Goal: Task Accomplishment & Management: Complete application form

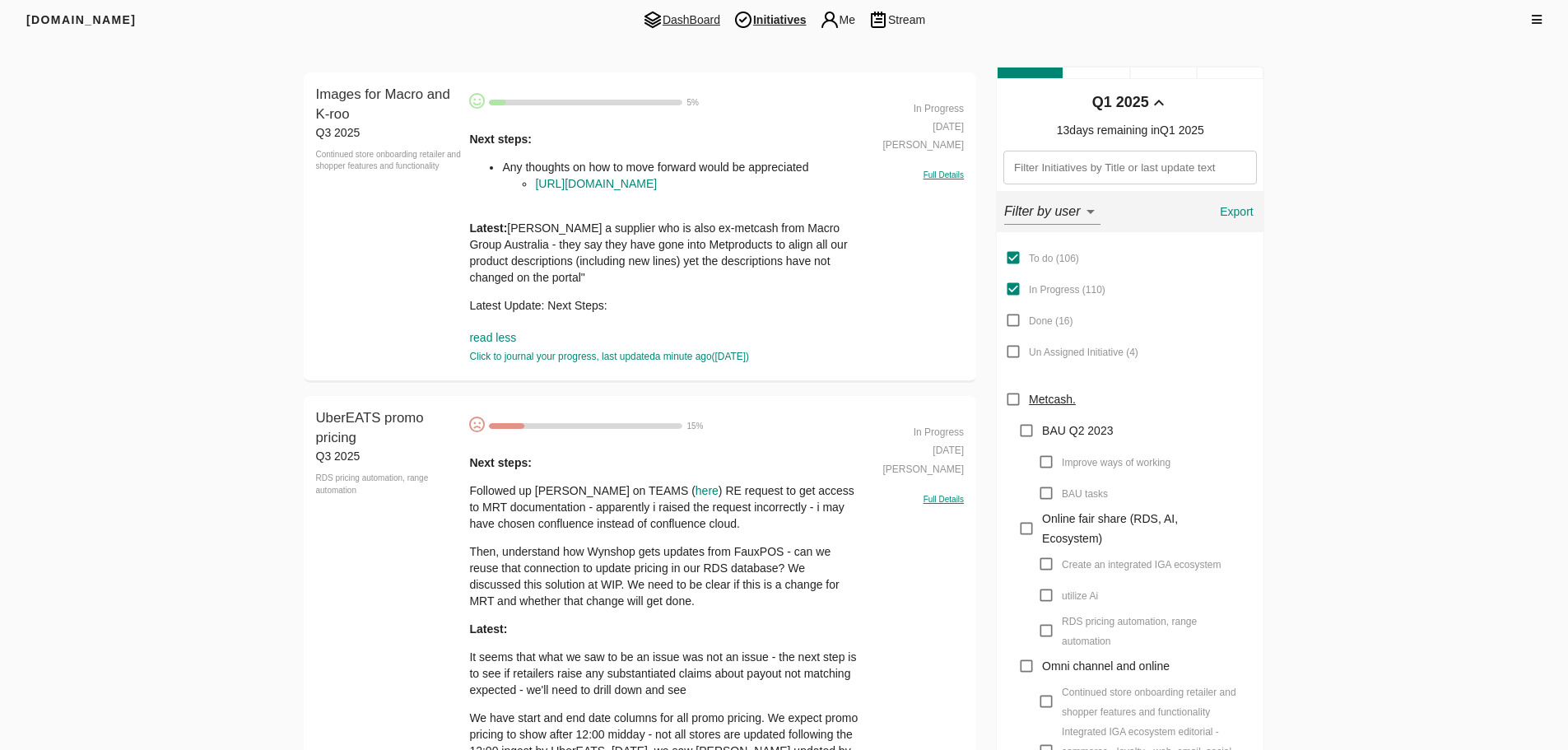
click at [700, 23] on span "DashBoard" at bounding box center [681, 20] width 91 height 20
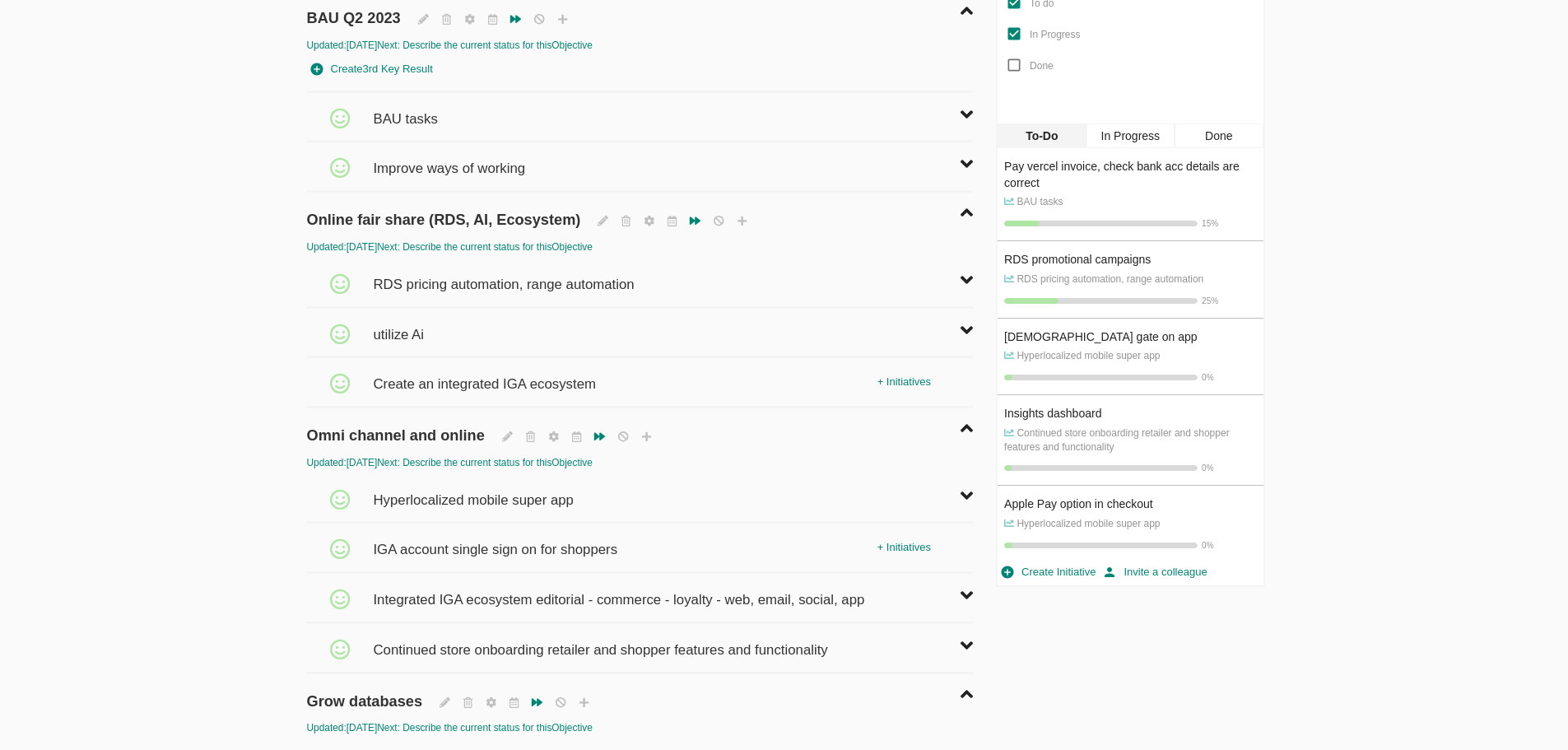
scroll to position [411, 0]
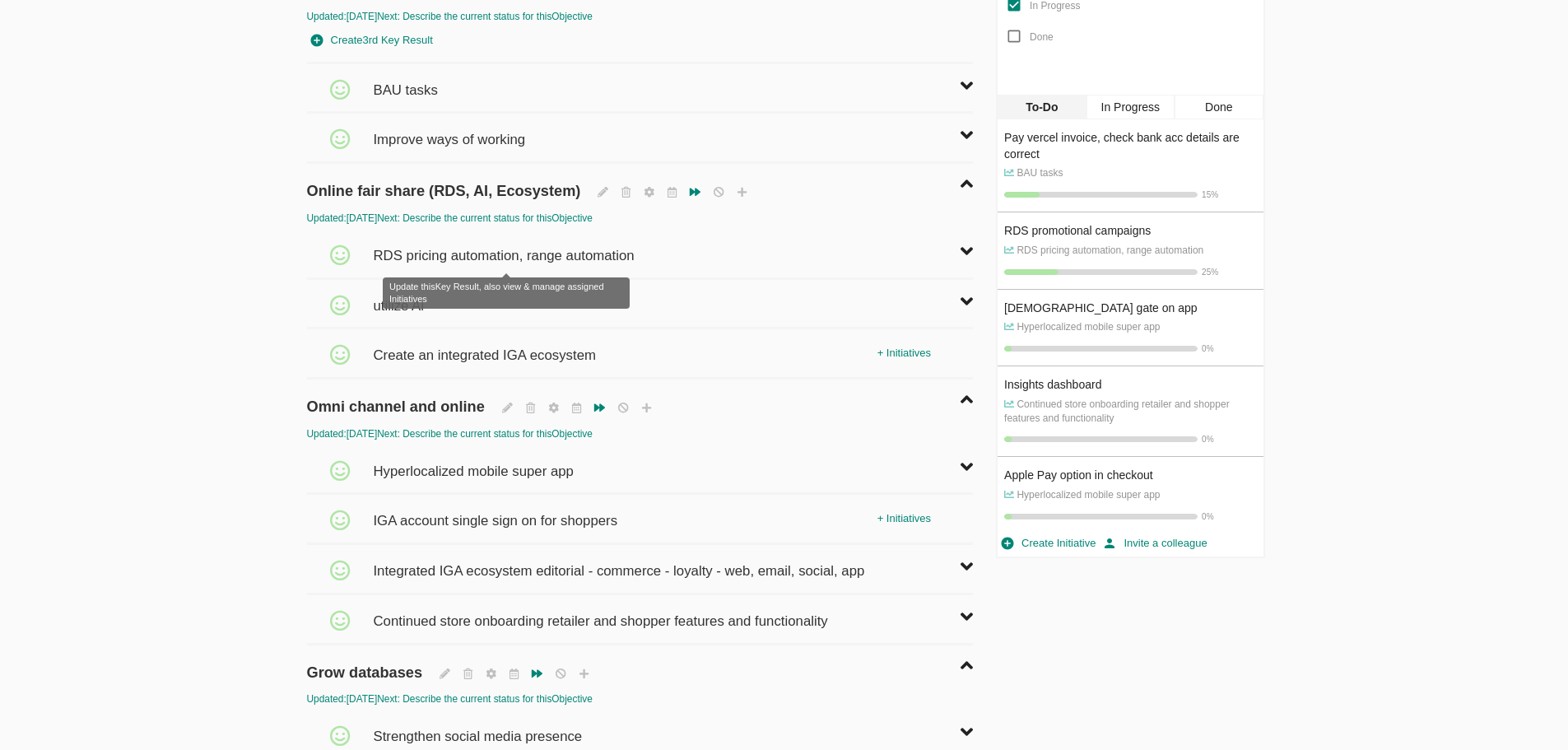
click at [416, 254] on span "RDS pricing automation, range automation" at bounding box center [505, 248] width 265 height 36
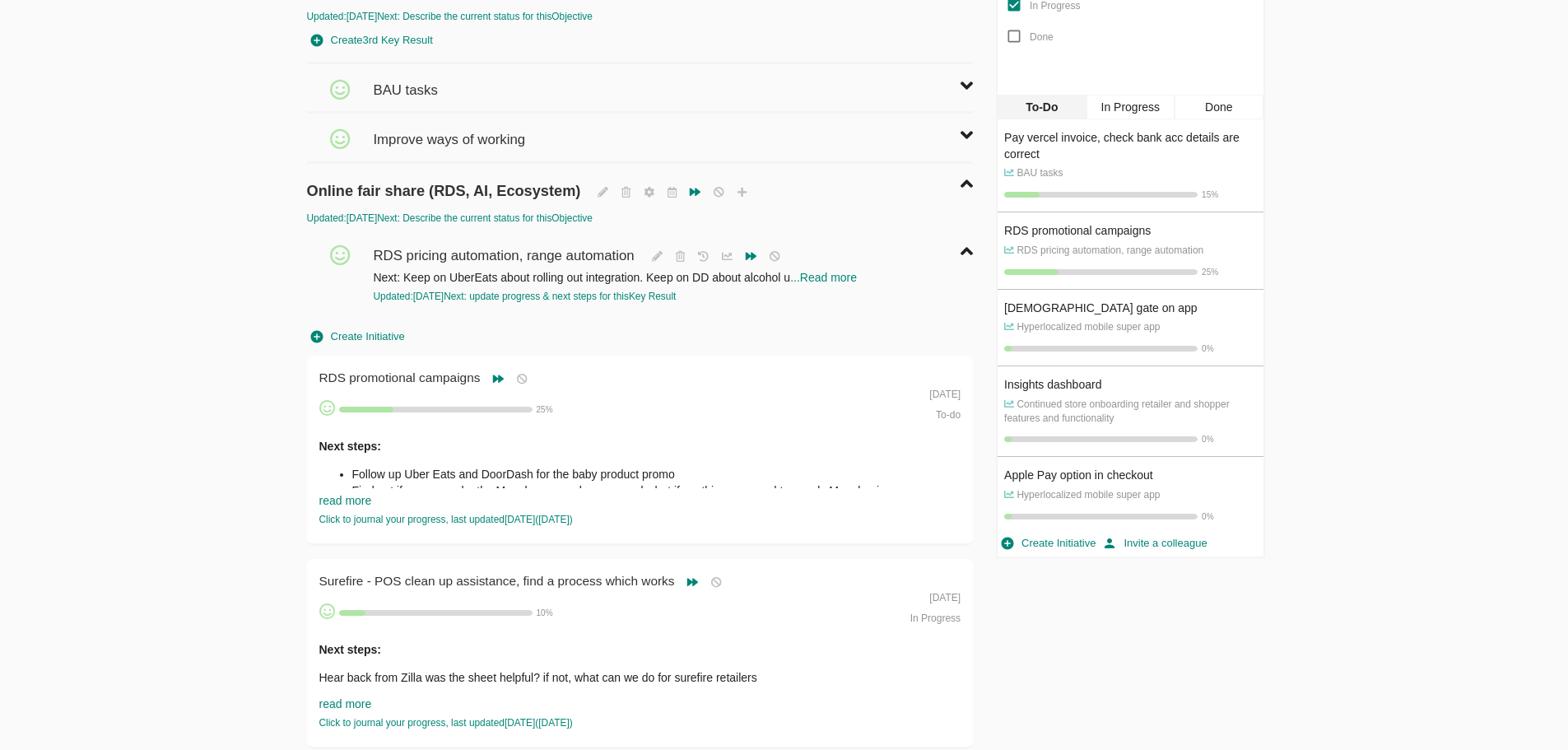
click at [392, 332] on span "Create Initiative" at bounding box center [358, 337] width 94 height 19
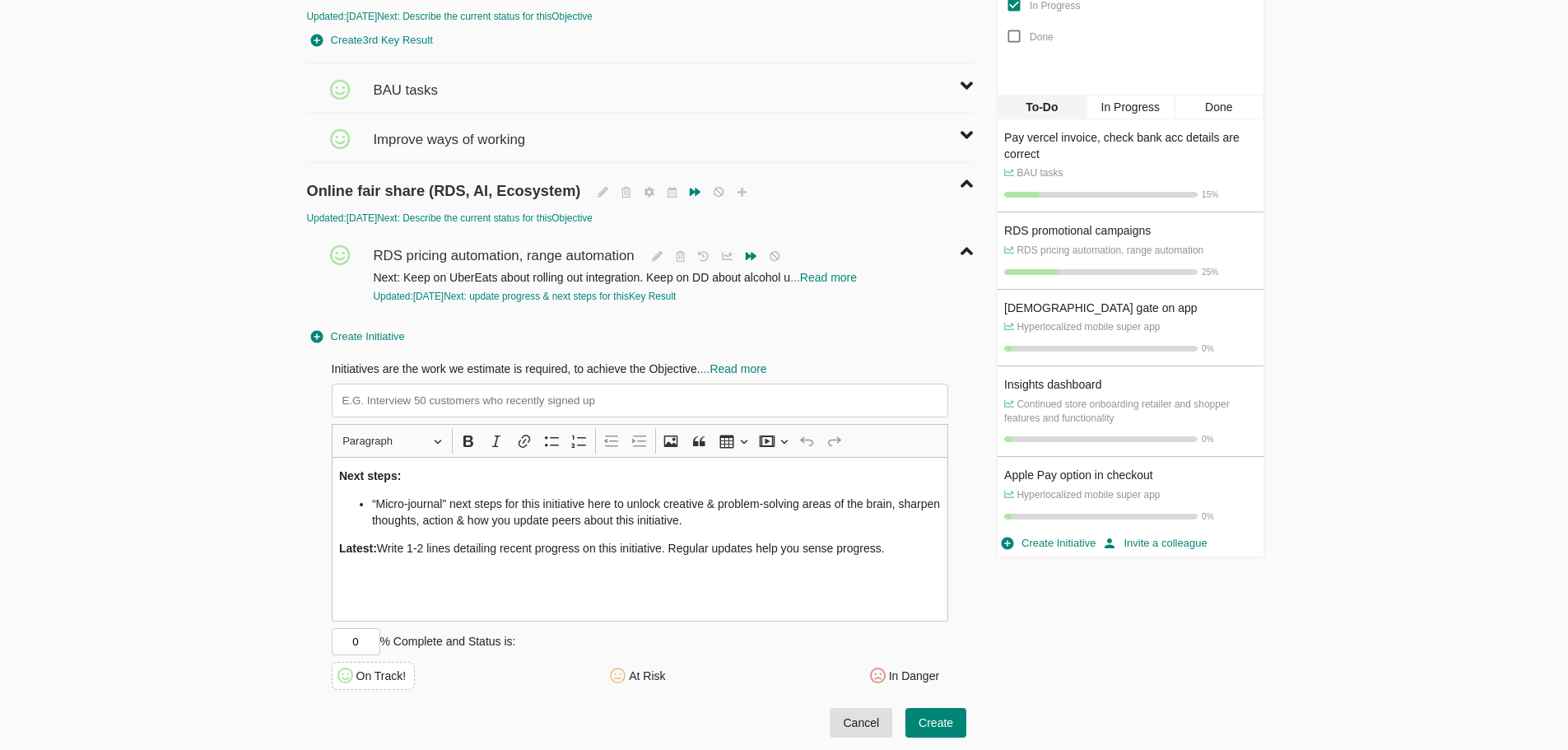
click at [410, 403] on input at bounding box center [640, 401] width 617 height 34
type input "Understand pipeline"
click at [475, 507] on li "“Micro-journal” next steps for this initiative here to unlock creative & proble…" at bounding box center [657, 512] width 569 height 33
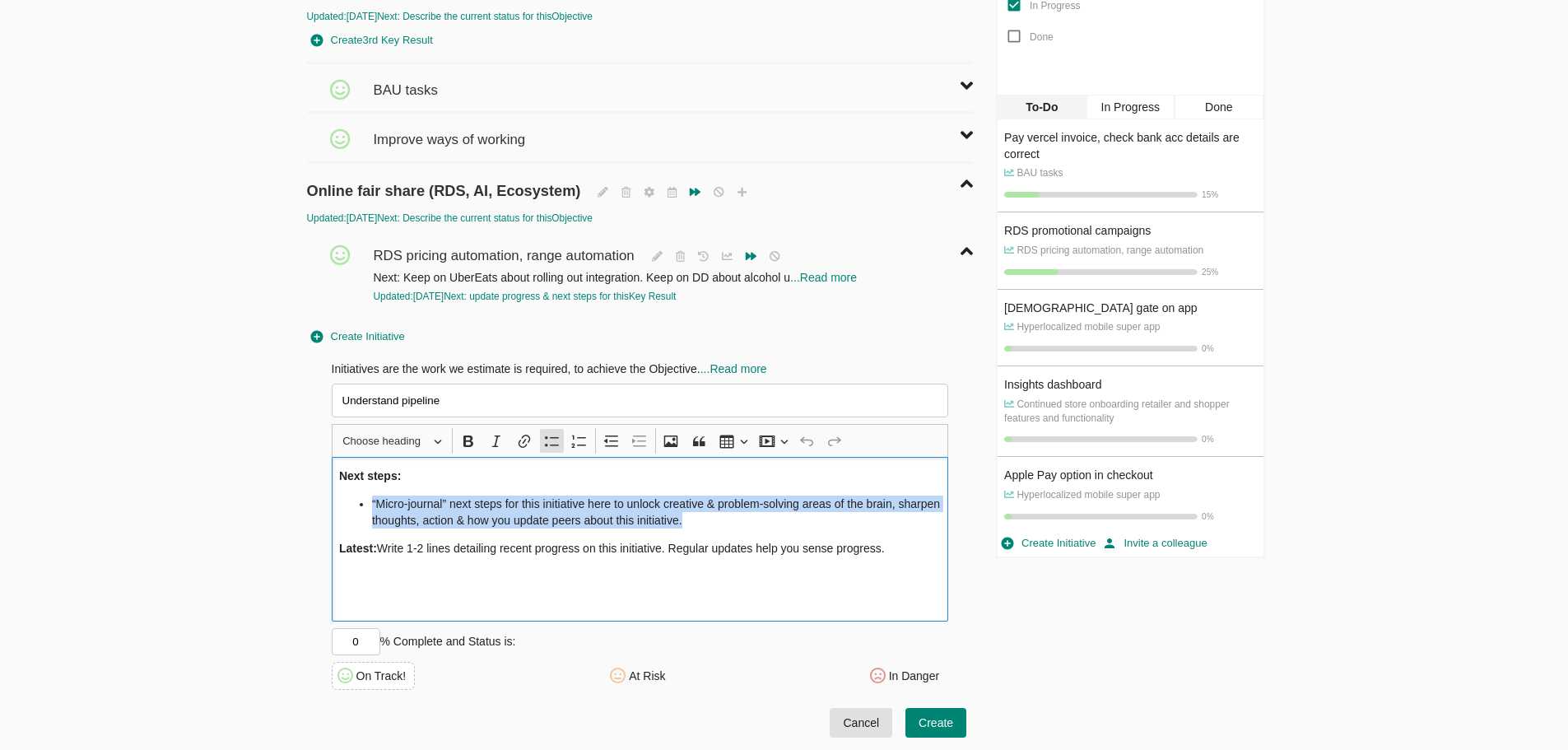
click at [475, 507] on li "“Micro-journal” next steps for this initiative here to unlock creative & proble…" at bounding box center [657, 512] width 569 height 33
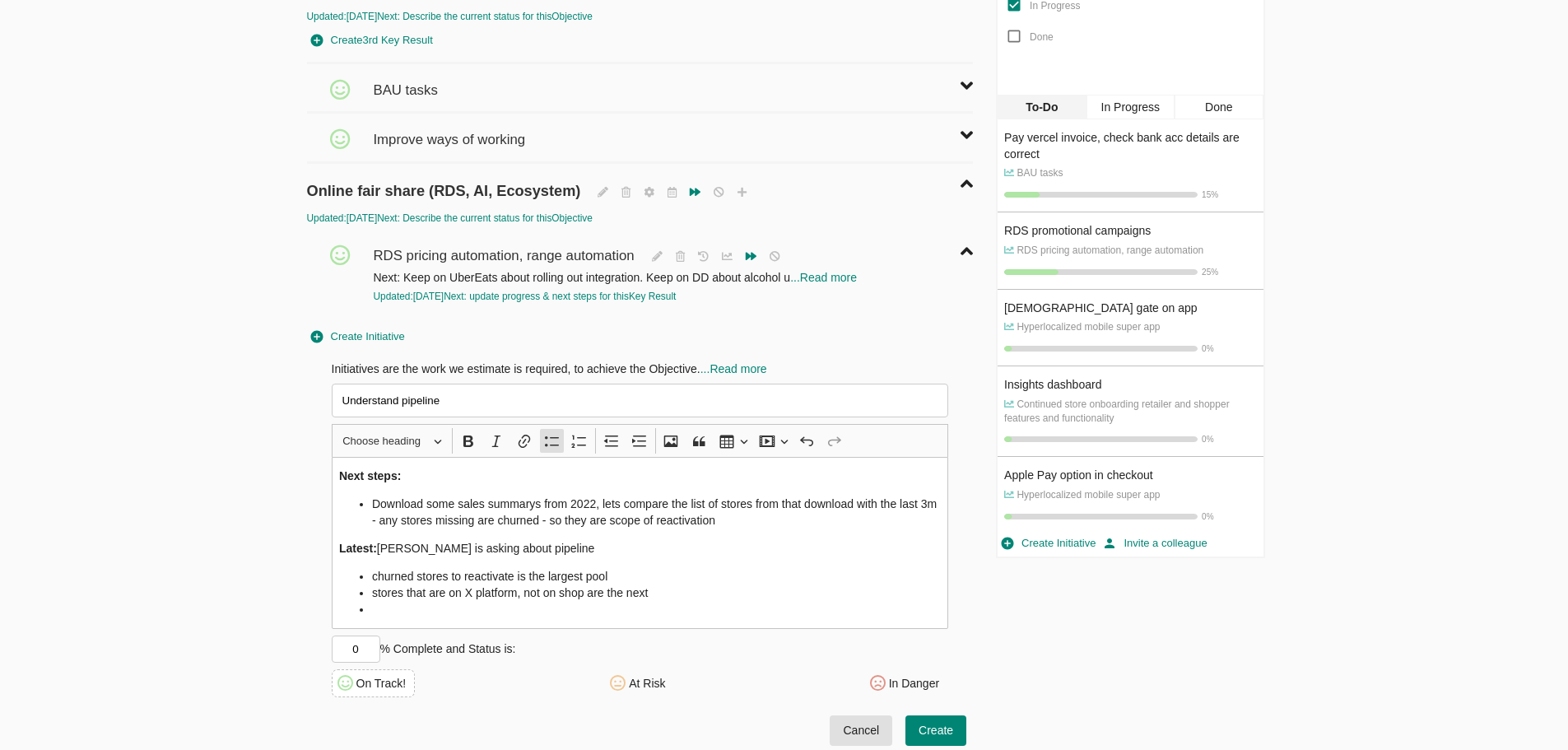
drag, startPoint x: 1019, startPoint y: 289, endPoint x: 625, endPoint y: 601, distance: 502.6
click at [625, 601] on li "stores that are on X platform, not on shop are the next" at bounding box center [657, 593] width 569 height 17
click at [634, 580] on li "churned stores to reactivate is the largest pool" at bounding box center [657, 576] width 569 height 17
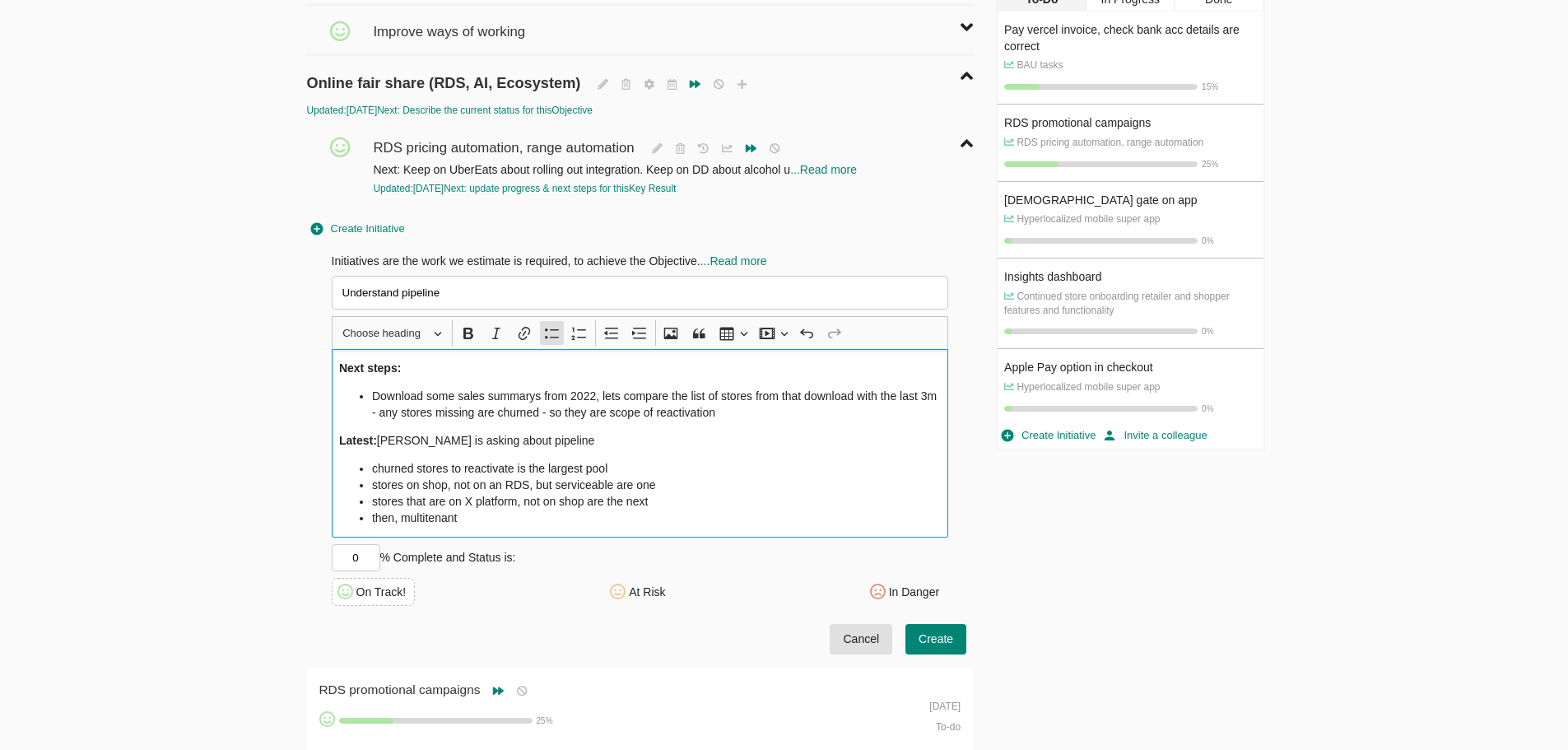
scroll to position [658, 0]
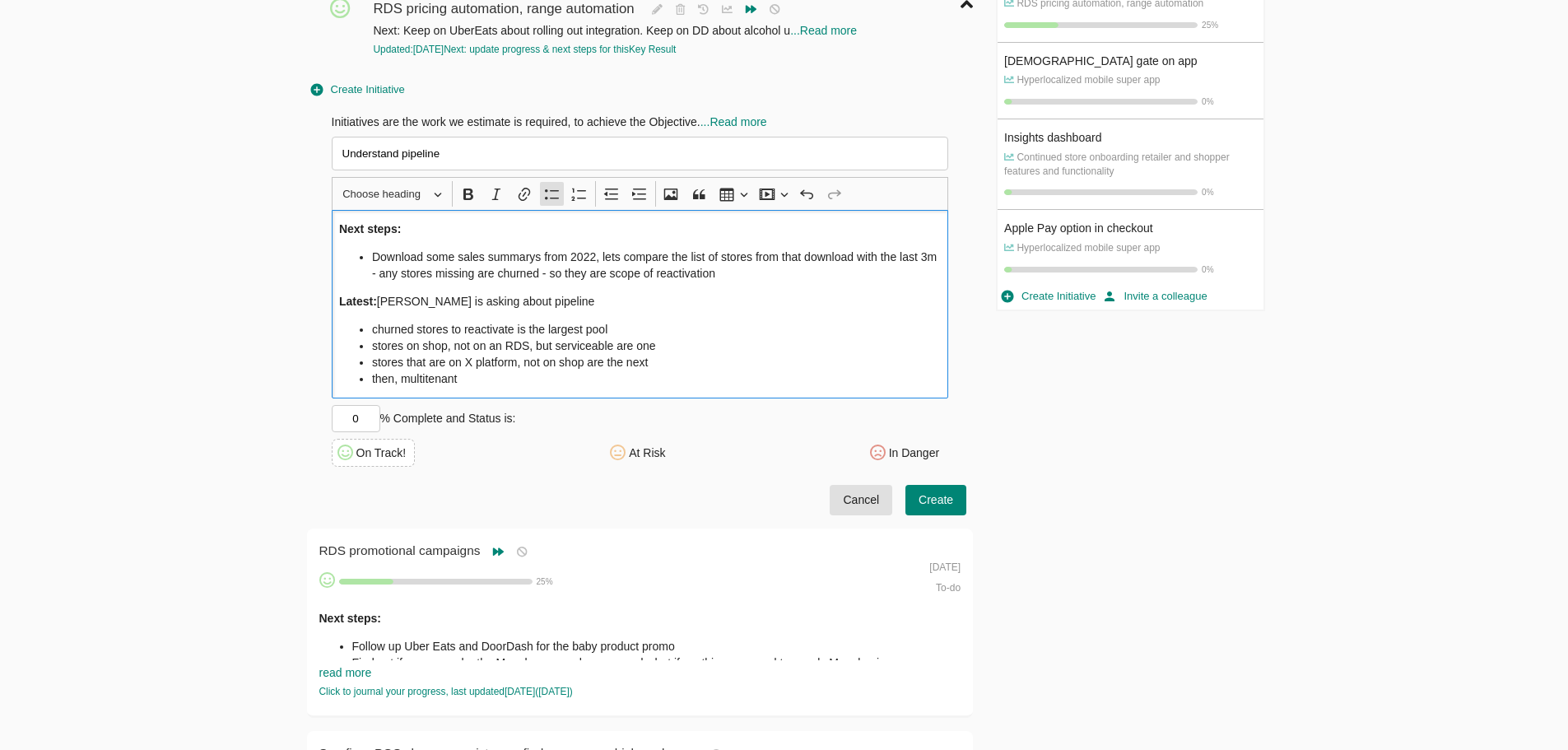
click at [930, 508] on span "Create" at bounding box center [935, 499] width 35 height 20
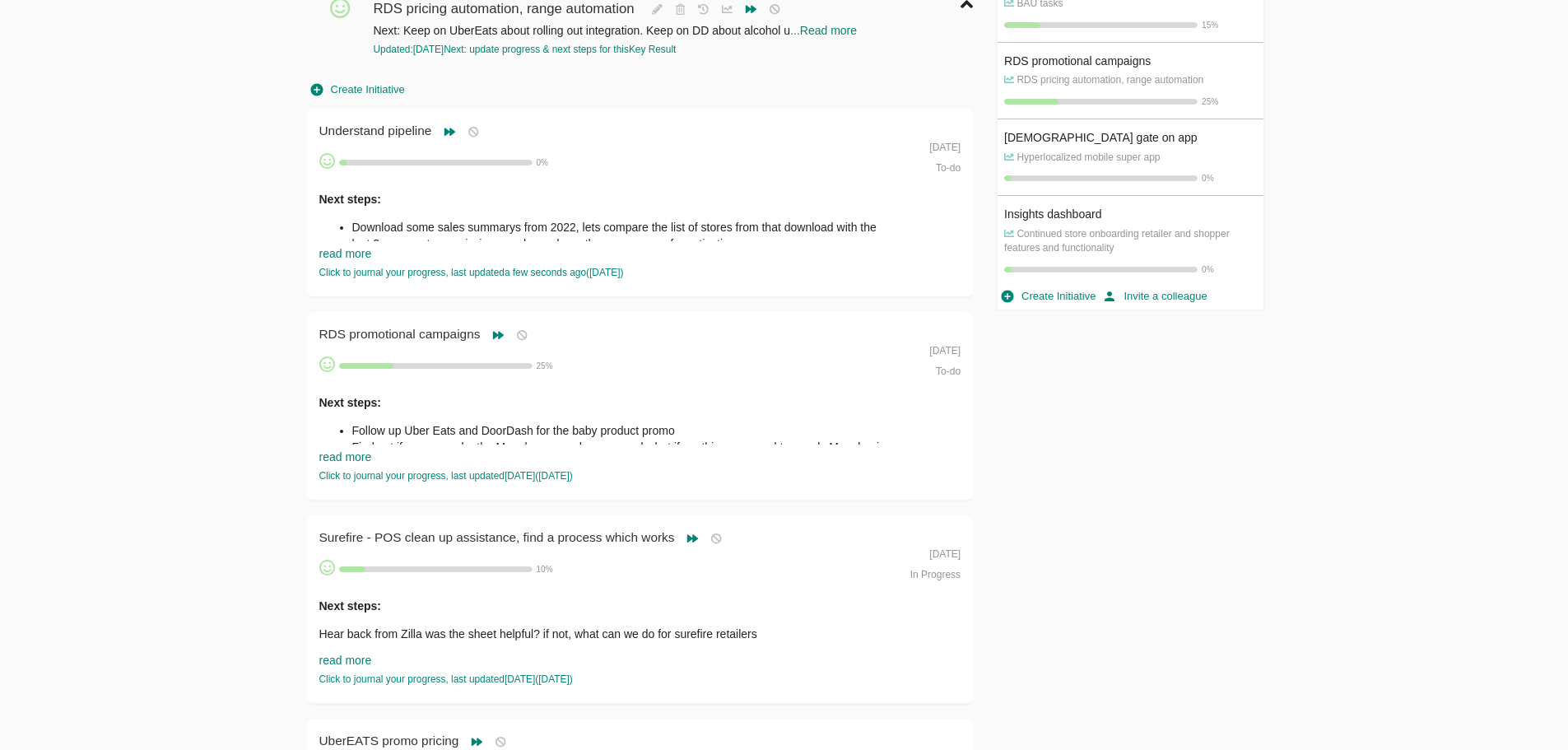
scroll to position [0, 0]
click at [341, 257] on link "read more" at bounding box center [345, 253] width 52 height 13
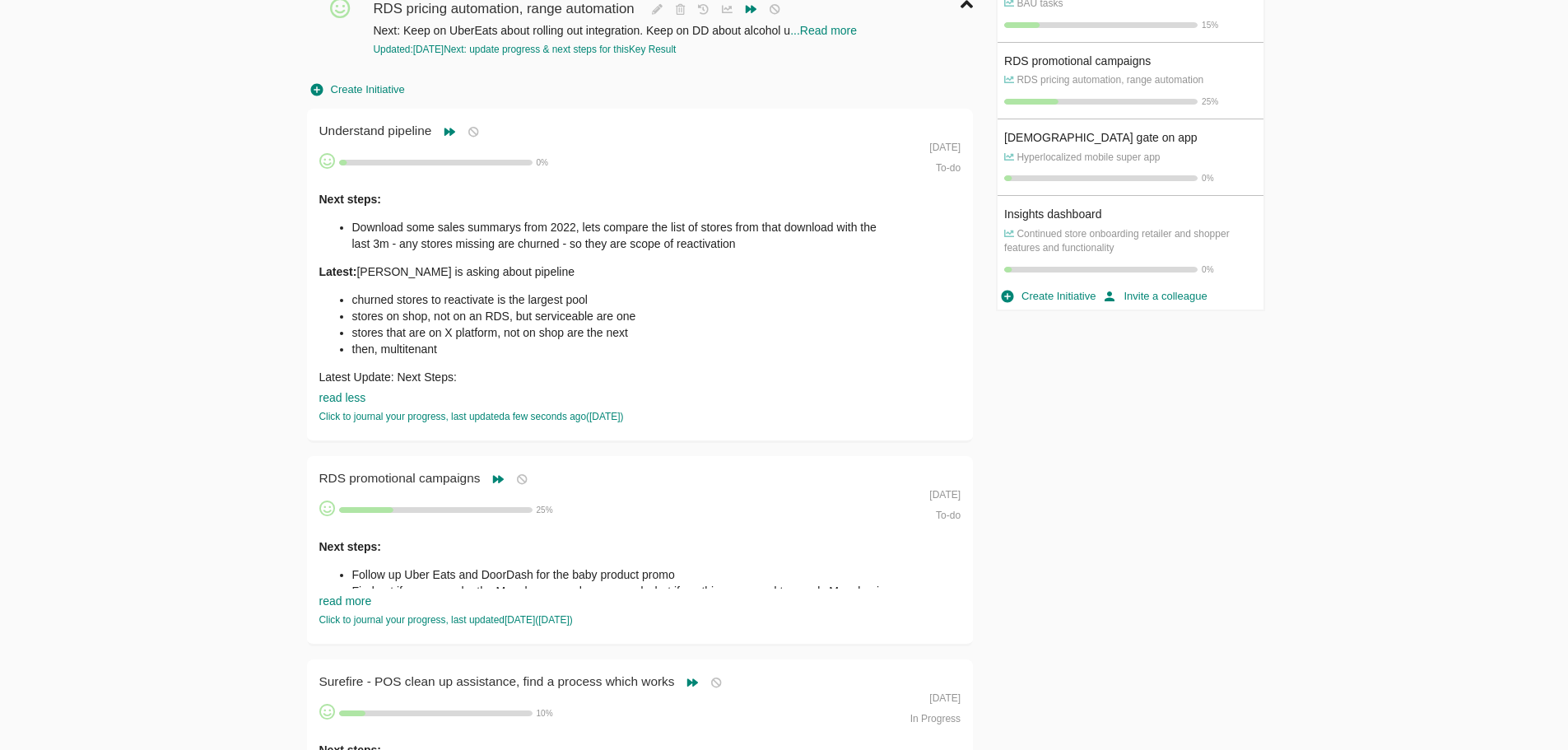
click at [387, 246] on li "Download some sales summarys from 2022, lets compare the list of stores from th…" at bounding box center [625, 235] width 545 height 33
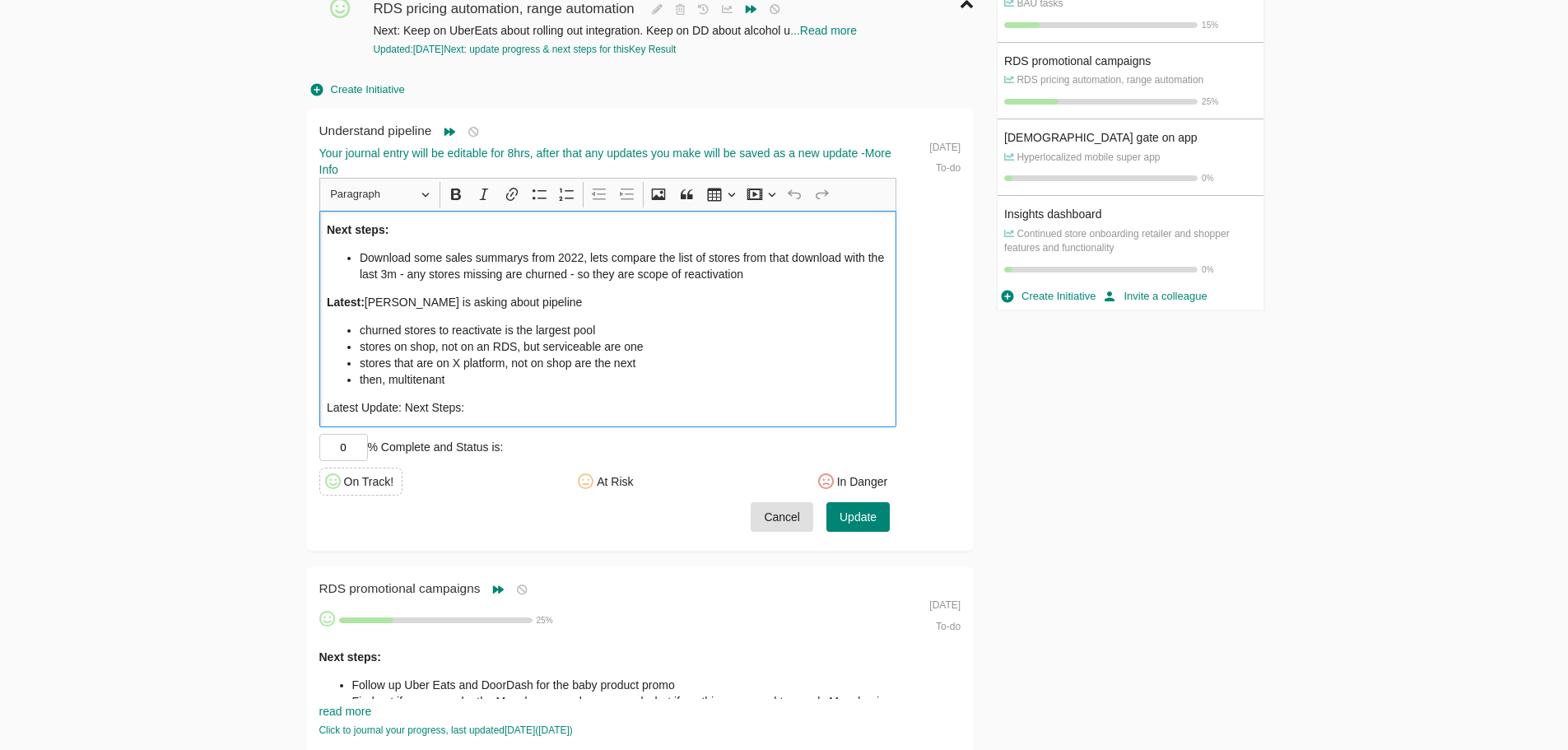
click at [500, 411] on p "Latest Update: Next Steps:" at bounding box center [608, 407] width 562 height 17
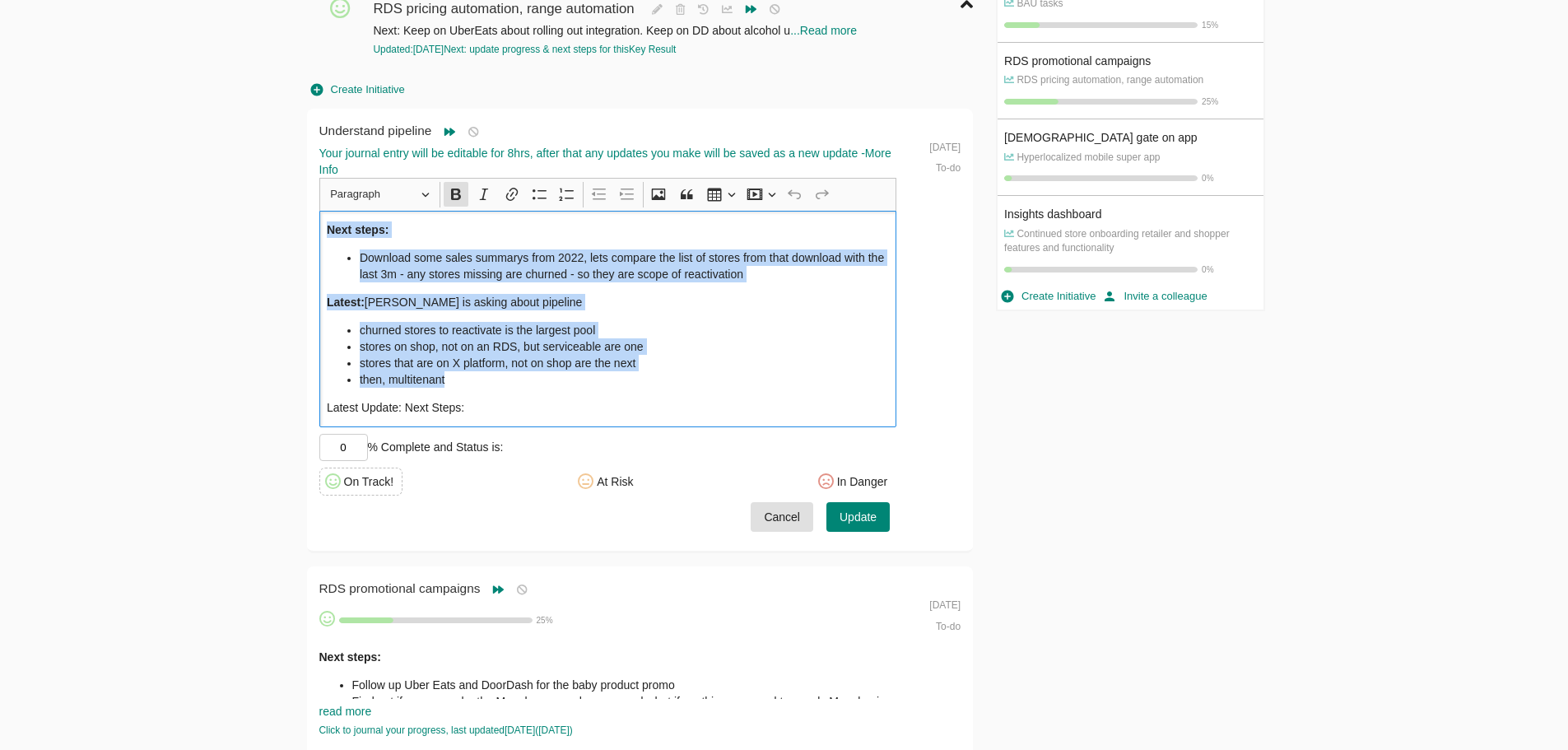
drag, startPoint x: 491, startPoint y: 385, endPoint x: 253, endPoint y: 181, distance: 313.5
copy div "Next steps: Download some sales summarys from 2022, lets compare the list of st…"
